Goal: Task Accomplishment & Management: Use online tool/utility

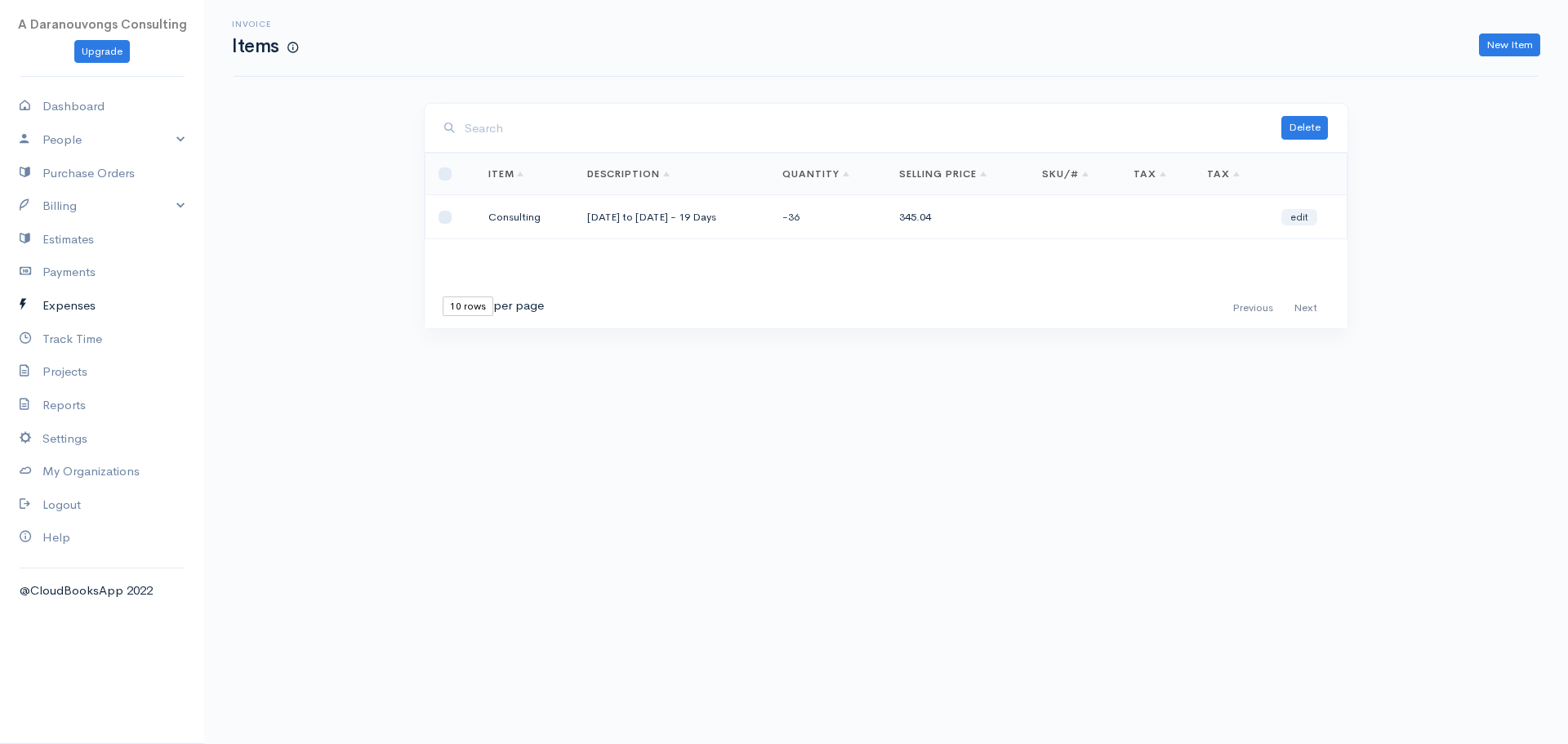
click at [96, 311] on link "Expenses" at bounding box center [102, 305] width 204 height 33
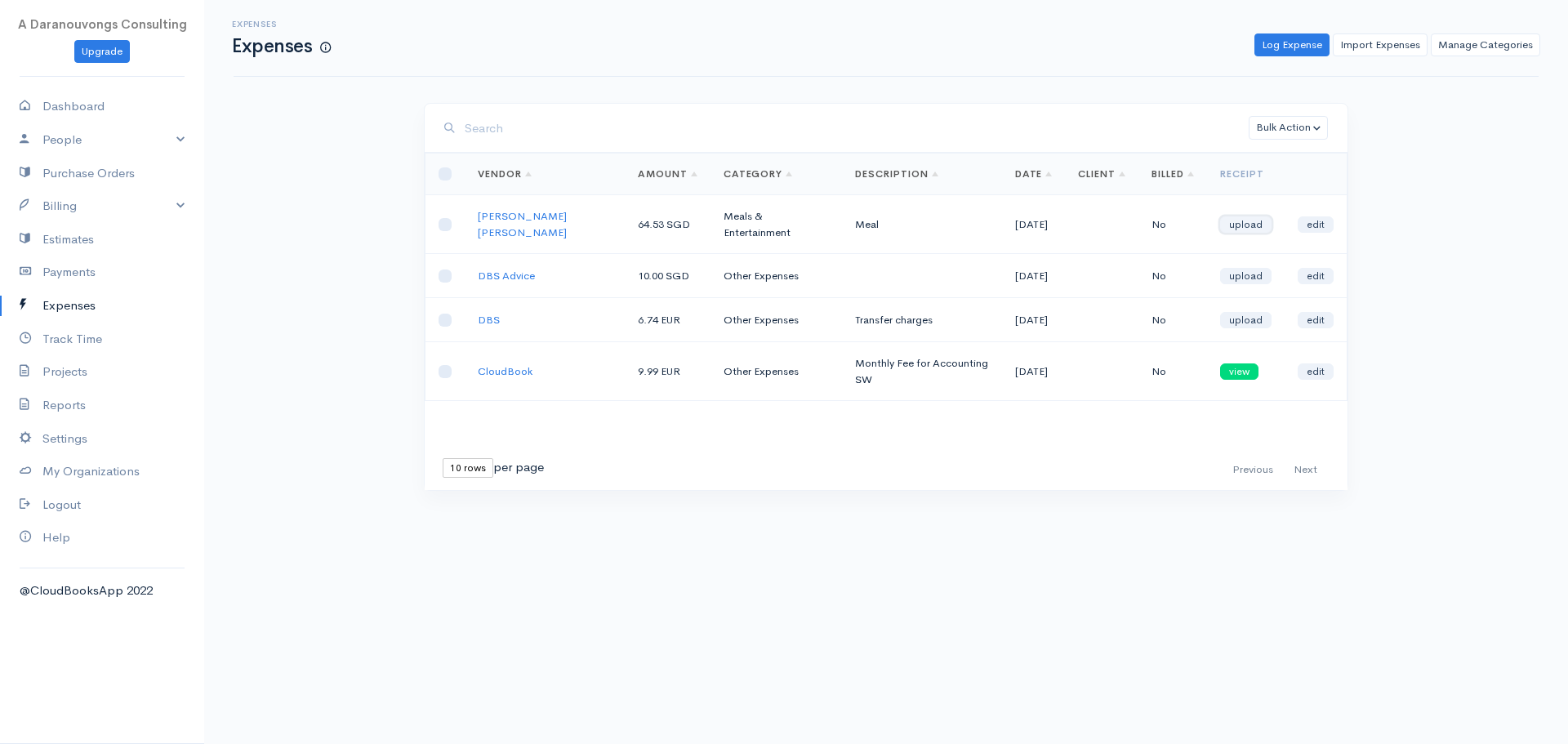
click at [1243, 226] on link "upload" at bounding box center [1246, 224] width 52 height 16
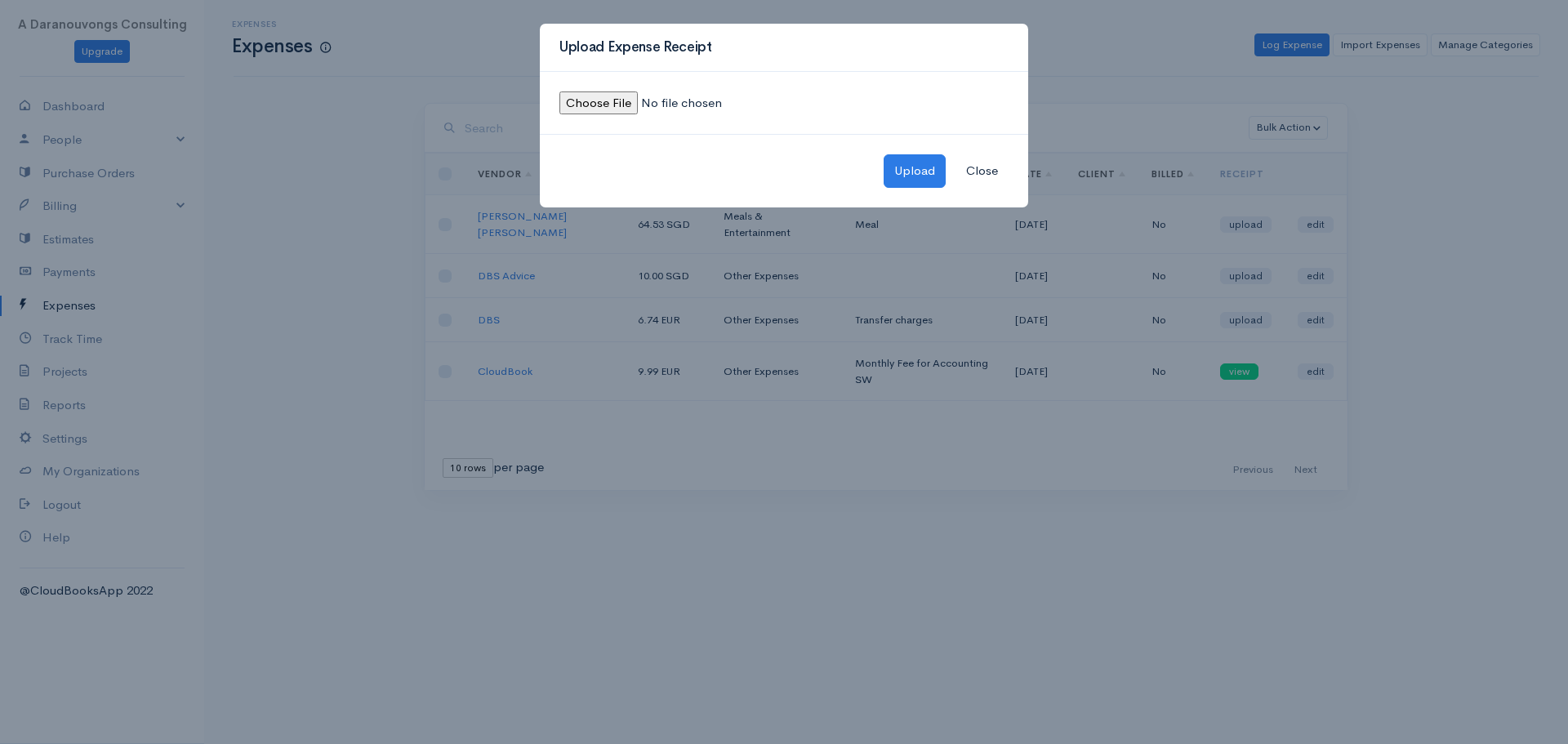
click at [585, 101] on input "file" at bounding box center [671, 104] width 223 height 24
type input "C:\fakepath\Expense_HawkerChan130825.jpeg"
click at [898, 167] on button "Upload" at bounding box center [914, 171] width 62 height 33
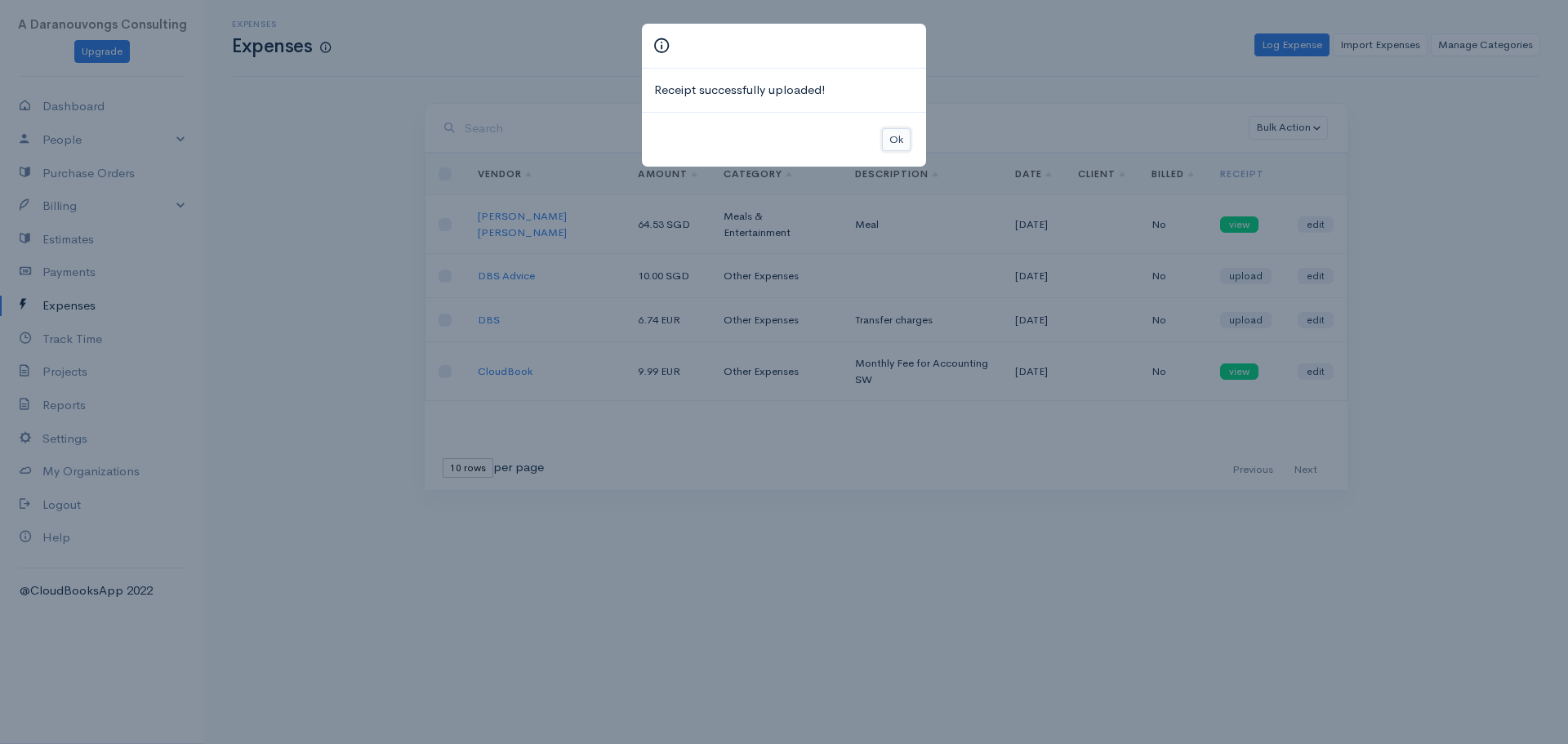
click at [906, 141] on button "Ok" at bounding box center [897, 140] width 29 height 24
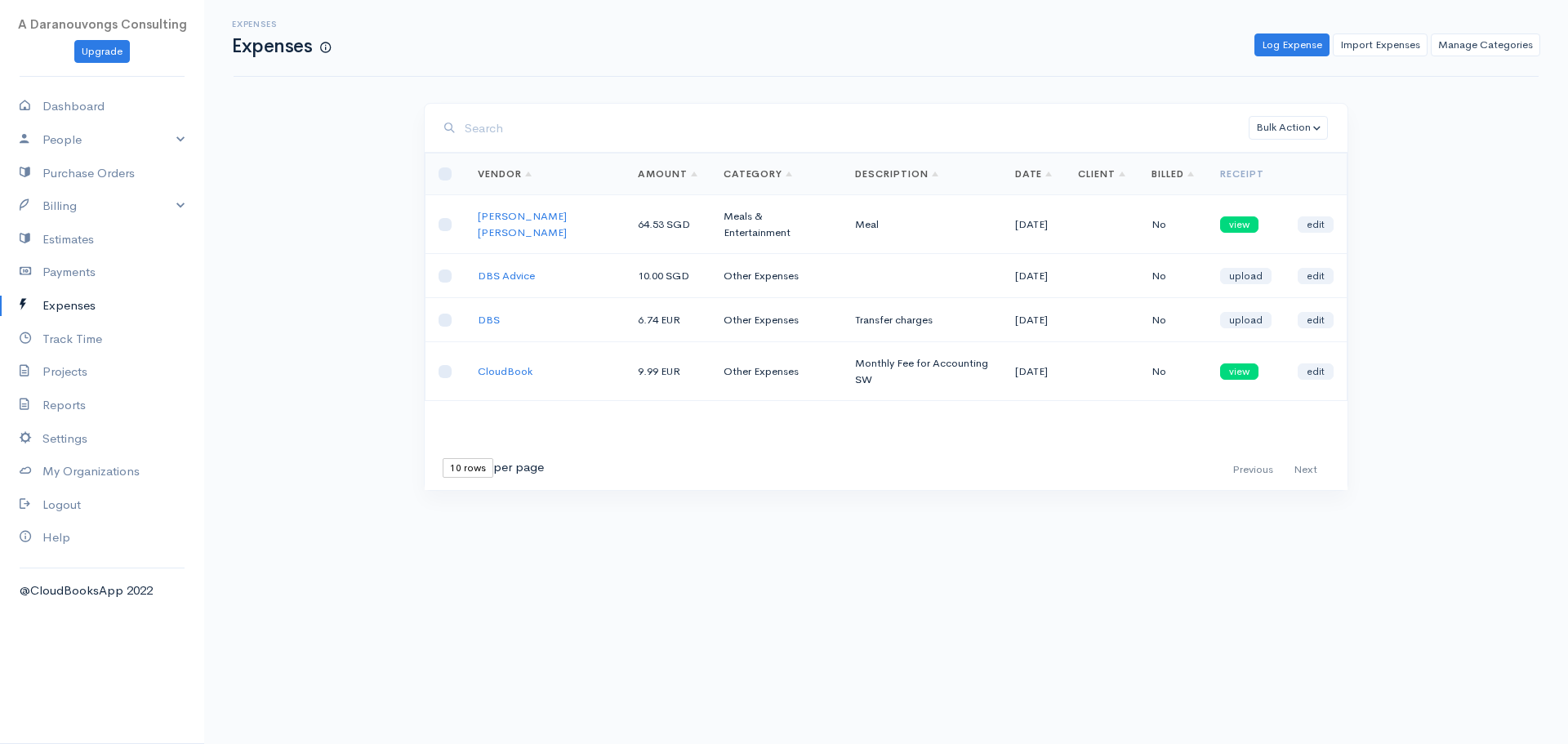
click at [352, 279] on div "Expenses Expenses Log Expense Import Expenses Manage Categories Action New Expe…" at bounding box center [886, 275] width 1364 height 551
click at [84, 107] on link "Dashboard" at bounding box center [102, 106] width 204 height 33
select select "365"
